Goal: Information Seeking & Learning: Learn about a topic

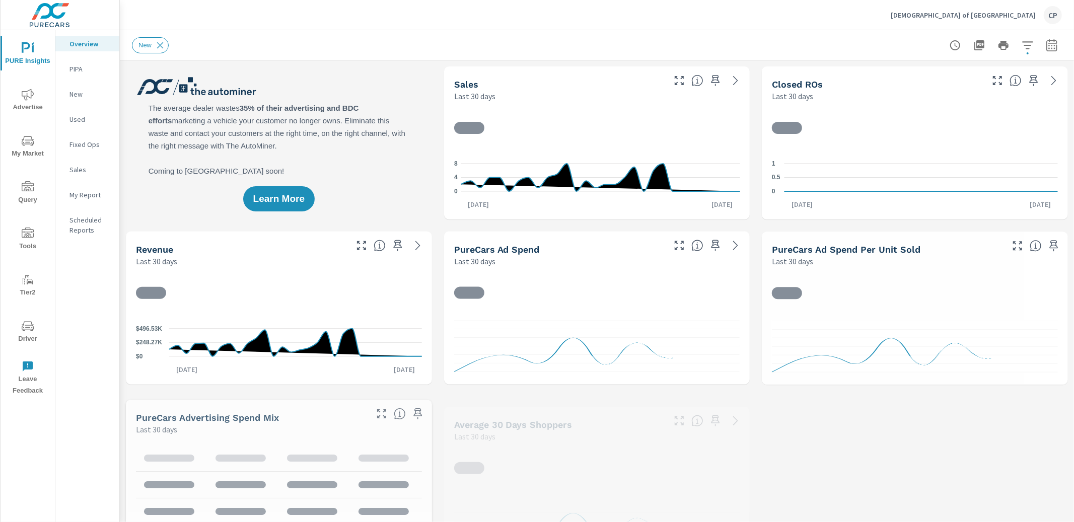
click at [34, 135] on span "My Market" at bounding box center [28, 147] width 48 height 25
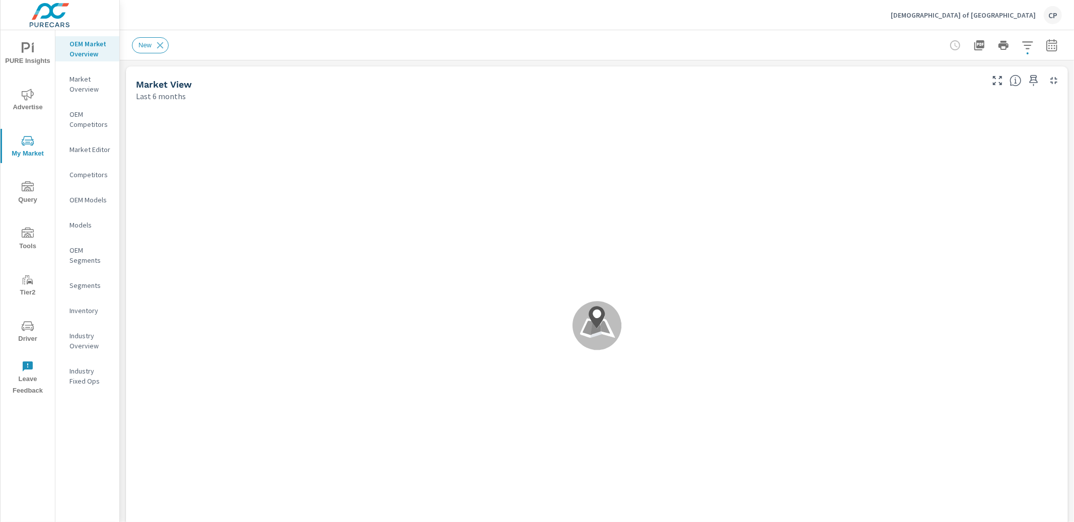
scroll to position [1, 0]
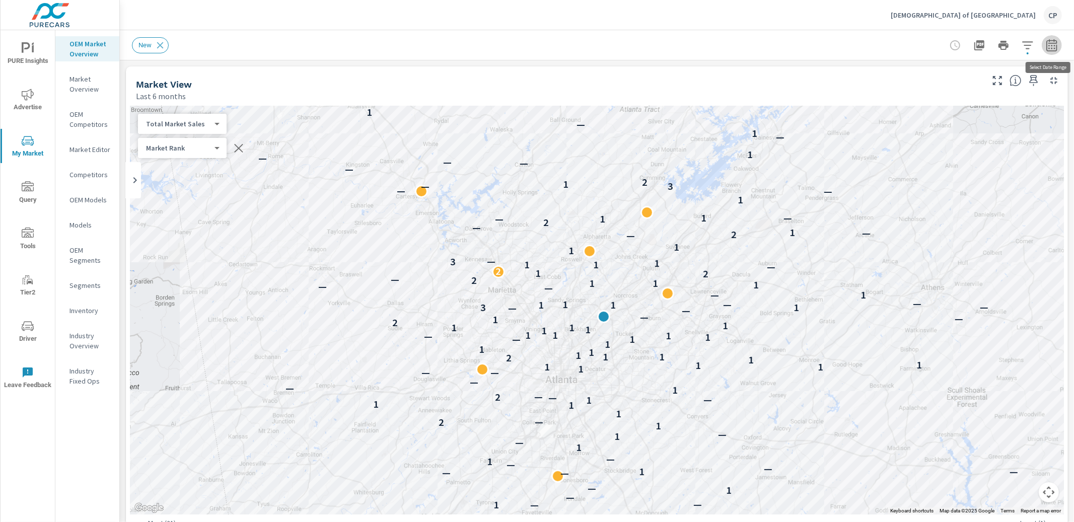
click at [1043, 43] on button "button" at bounding box center [1052, 45] width 20 height 20
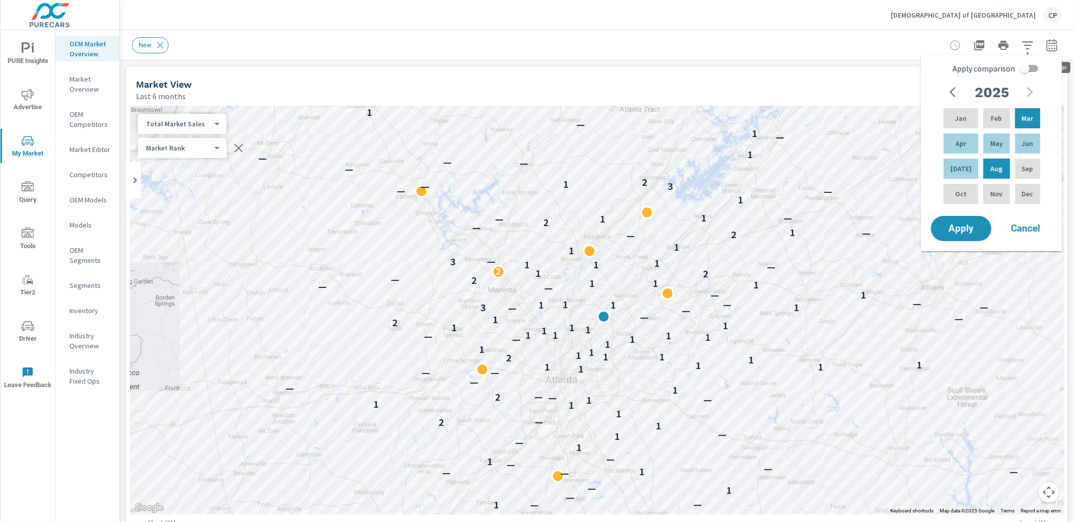
click at [1049, 44] on icon "button" at bounding box center [1052, 45] width 12 height 12
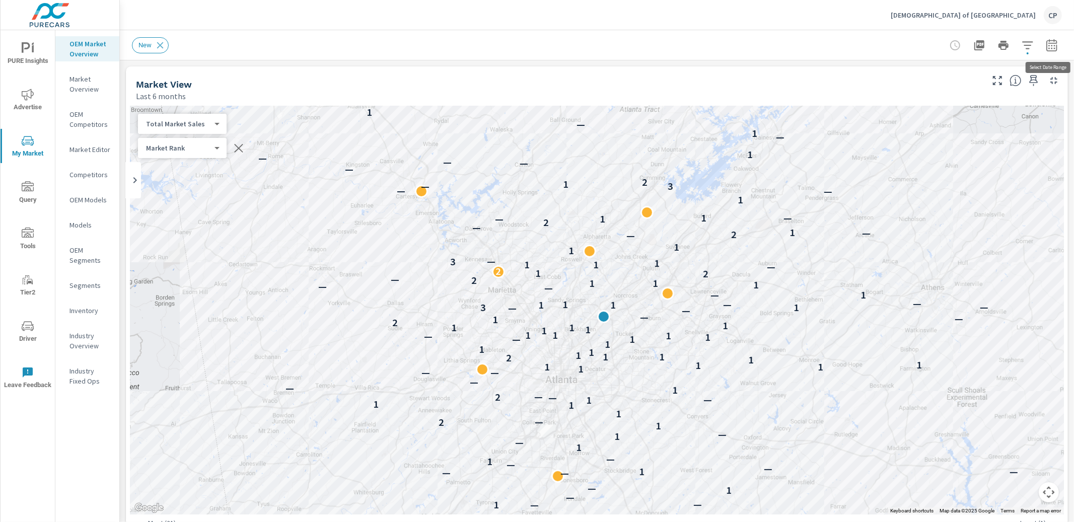
click at [1049, 44] on icon "button" at bounding box center [1052, 45] width 12 height 12
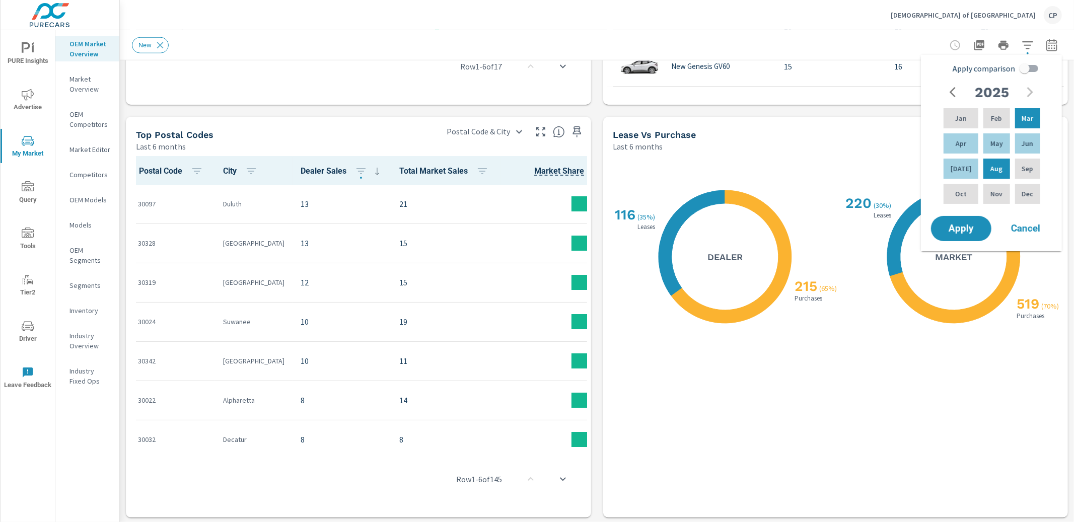
scroll to position [859, 0]
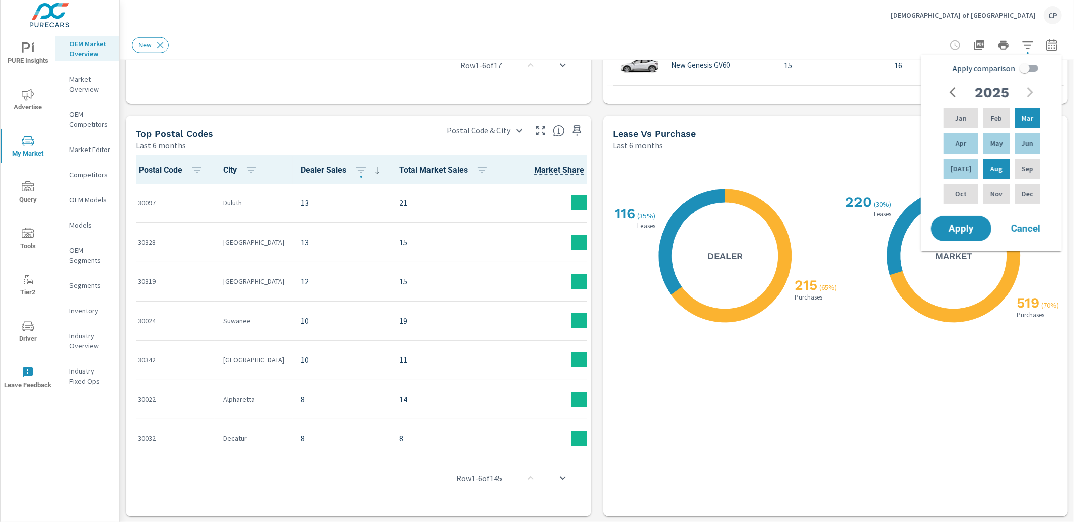
click at [853, 153] on div "X X 215 ( 65% ) Purchases 116 ( 35% ) Leases Dealer X X 519 ( 70% ) Purchases 2…" at bounding box center [835, 333] width 465 height 365
